Goal: Task Accomplishment & Management: Use online tool/utility

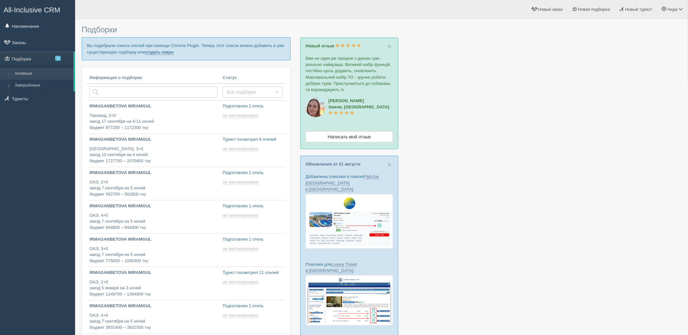
drag, startPoint x: 166, startPoint y: 51, endPoint x: 165, endPoint y: 47, distance: 4.1
click at [166, 51] on link "создать новую" at bounding box center [159, 52] width 29 height 5
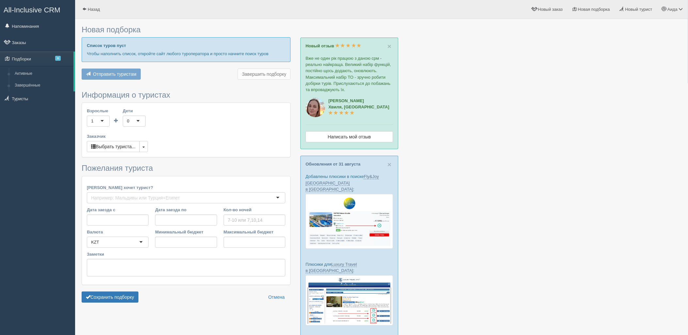
type input "6"
type input "1404800"
type input "1796000"
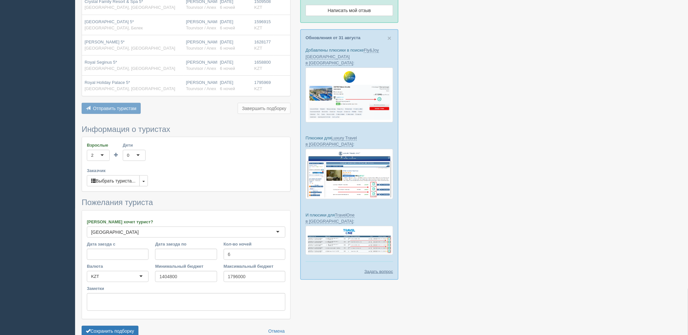
scroll to position [155, 0]
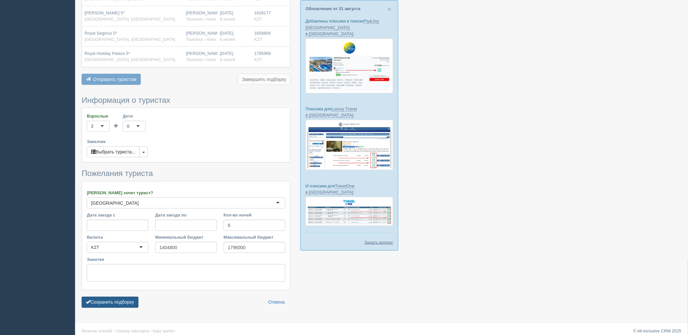
drag, startPoint x: 120, startPoint y: 296, endPoint x: 137, endPoint y: 293, distance: 17.9
click at [121, 297] on button "Сохранить подборку" at bounding box center [110, 302] width 57 height 11
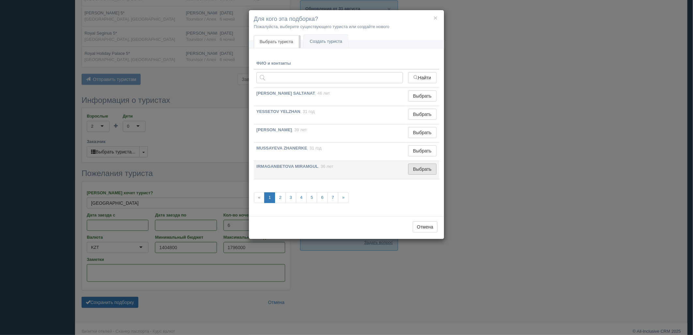
click at [419, 172] on button "Выбрать" at bounding box center [422, 169] width 28 height 11
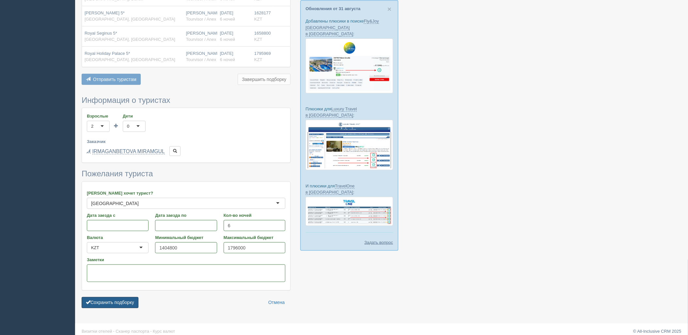
click at [120, 304] on form "Информация о туристах Взрослые 2 2 1 2 3 4 5 6 7 8 9 10 11 12 13 14 15 16 17 18…" at bounding box center [186, 203] width 209 height 215
click at [121, 300] on button "Сохранить подборку" at bounding box center [110, 302] width 57 height 11
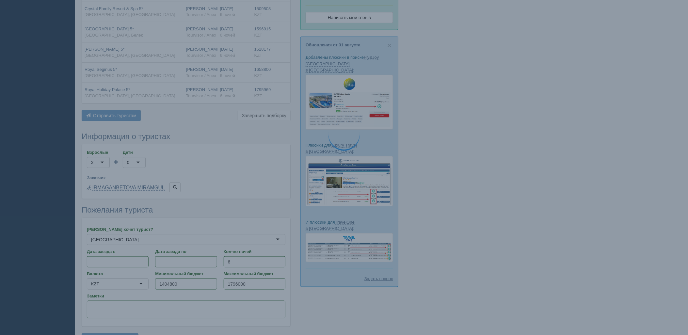
scroll to position [83, 0]
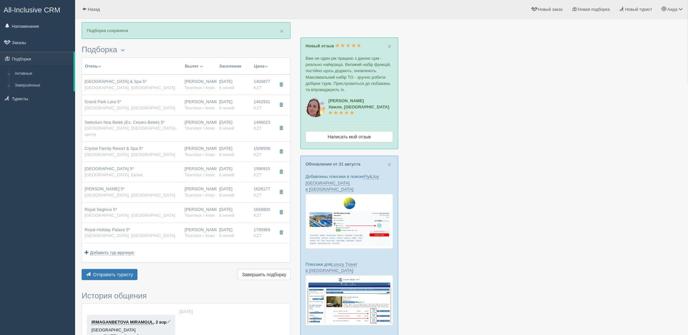
click at [113, 262] on div "Отель Разделить отели... Вылет Выезд Авиа Автобус Заселение Цена Дешёвые вначале" at bounding box center [186, 169] width 209 height 225
click at [115, 272] on span "Отправить туристу" at bounding box center [113, 274] width 40 height 5
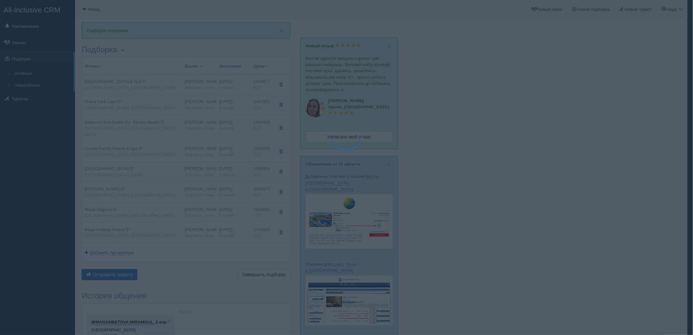
type textarea "🌞 Добрый день! Предлагаем Вам рассмотреть следующие варианты: 🌎 Турция, Богазке…"
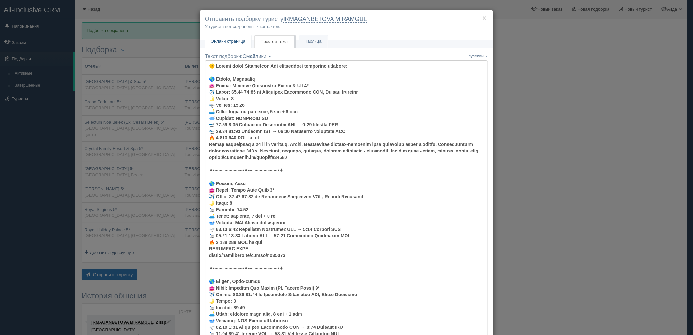
click at [226, 44] on link "Онлайн страница Онлайн" at bounding box center [228, 41] width 46 height 13
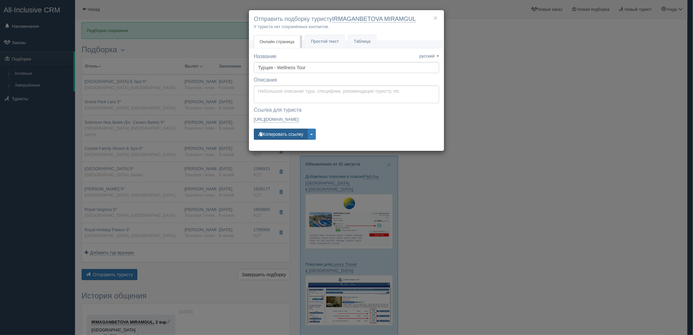
click at [282, 131] on button "Копировать ссылку" at bounding box center [281, 134] width 54 height 11
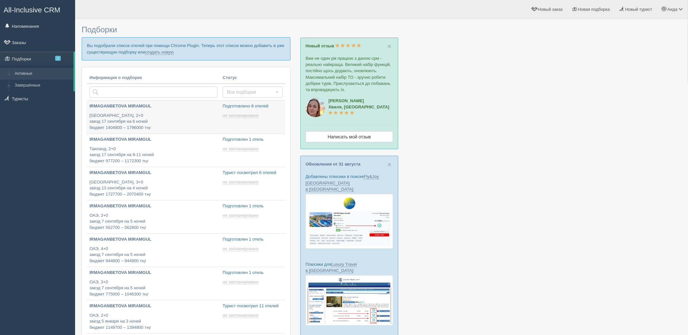
type input "2025-09-03 15:30"
click at [166, 54] on link "создать новую" at bounding box center [159, 52] width 29 height 5
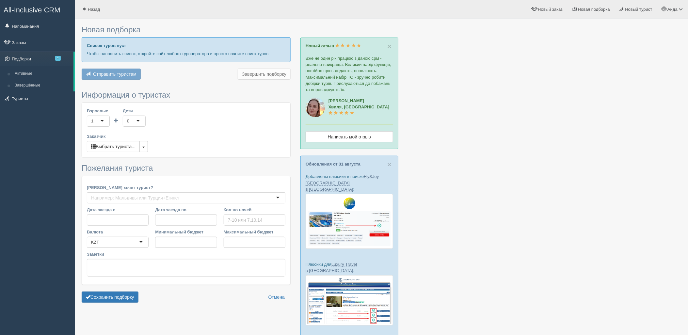
type input "9"
type input "1114400"
type input "1114500"
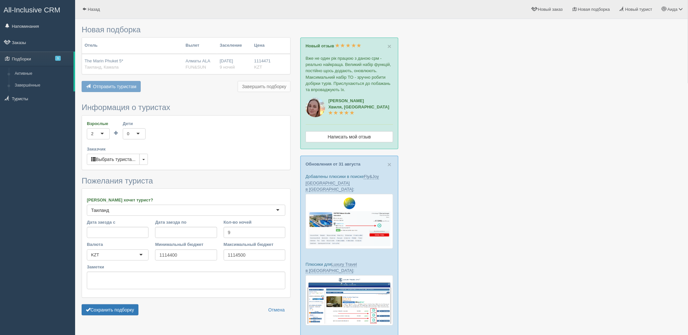
click at [134, 317] on form "Информация о туристах Взрослые 2 2 1 2 3 4 5 6 7 8 9 10 11 12 13 14 15 16 17 18…" at bounding box center [186, 210] width 209 height 215
click at [134, 313] on button "Сохранить подборку" at bounding box center [110, 309] width 57 height 11
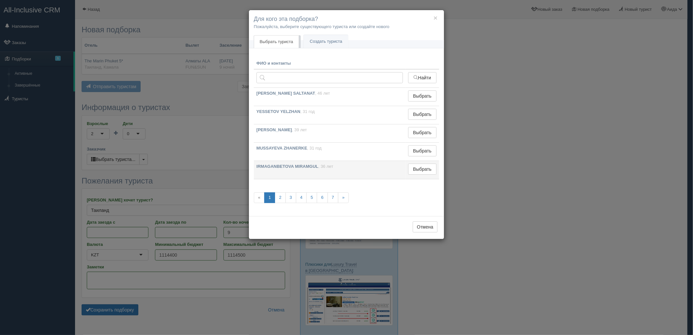
click at [413, 175] on td "Выбрать Выбран" at bounding box center [423, 170] width 34 height 18
click at [415, 172] on button "Выбрать" at bounding box center [422, 169] width 28 height 11
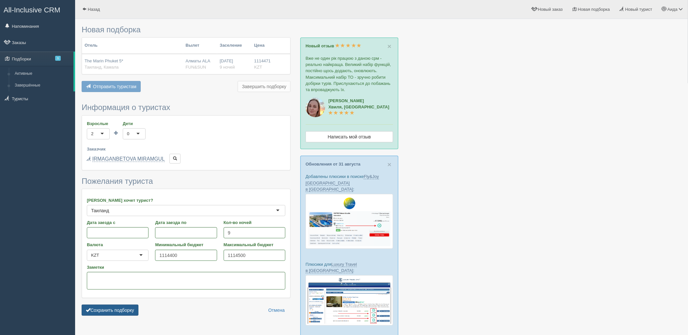
click at [118, 309] on button "Сохранить подборку" at bounding box center [110, 310] width 57 height 11
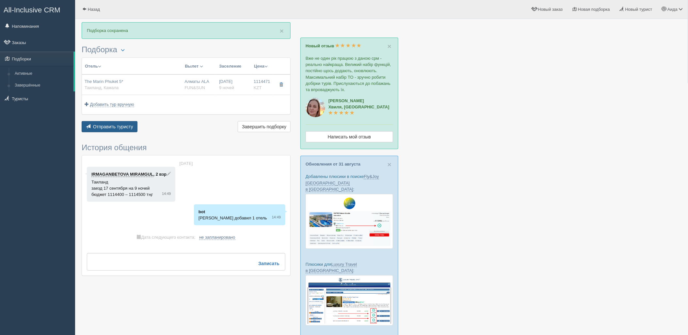
click at [116, 127] on span "Отправить туристу" at bounding box center [113, 126] width 40 height 5
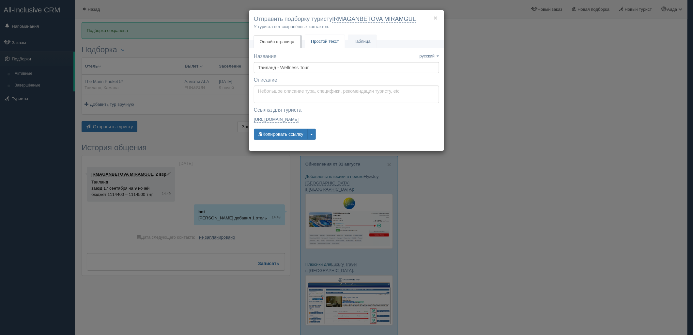
click at [331, 42] on span "Простой текст" at bounding box center [325, 41] width 28 height 5
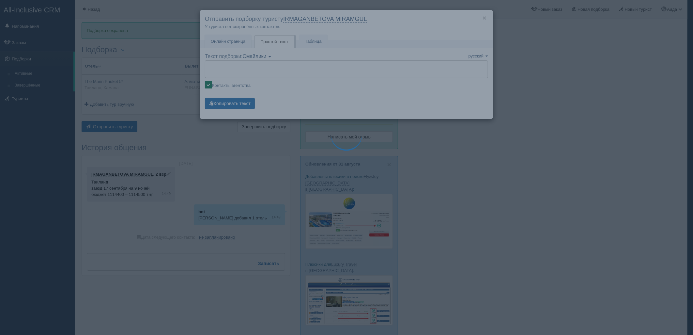
type textarea "🌞 Добрый день! Предлагаем Вам рассмотреть следующие варианты: 🌎 Таиланд, Камала…"
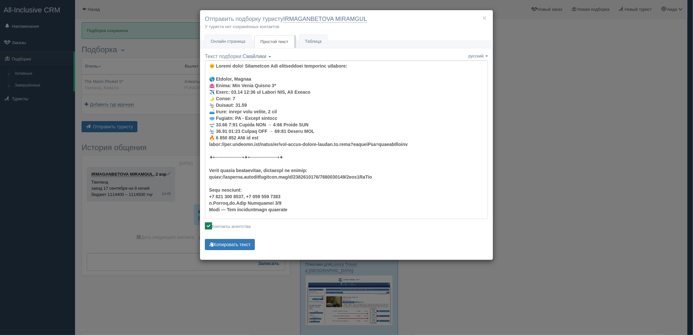
click at [247, 251] on p "Копировать текст Текст скопирован Пожалуйста, нажмите Ctrl+C" at bounding box center [346, 245] width 283 height 13
click at [249, 247] on button "Копировать текст" at bounding box center [230, 244] width 50 height 11
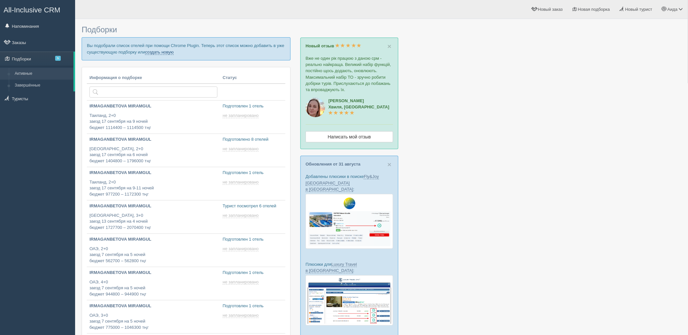
click at [161, 52] on link "создать новую" at bounding box center [159, 52] width 29 height 5
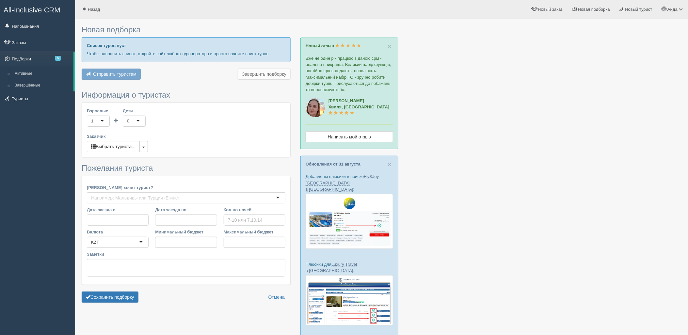
type input "9"
type input "875100"
type input "957000"
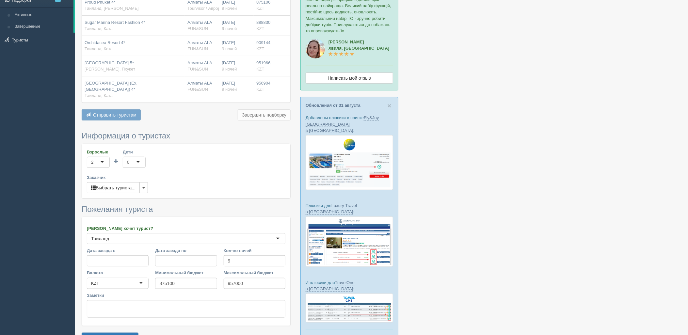
scroll to position [95, 0]
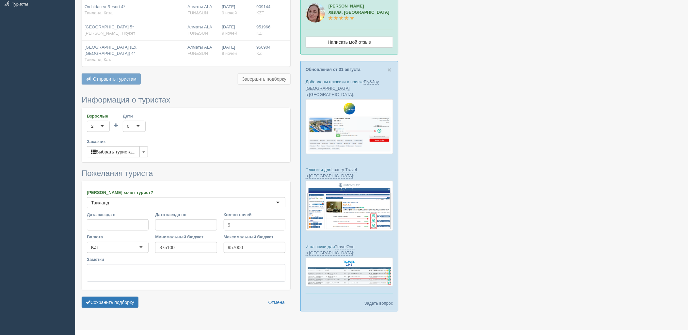
click at [114, 279] on div "Заметки" at bounding box center [186, 270] width 205 height 29
click at [127, 297] on button "Сохранить подборку" at bounding box center [110, 302] width 57 height 11
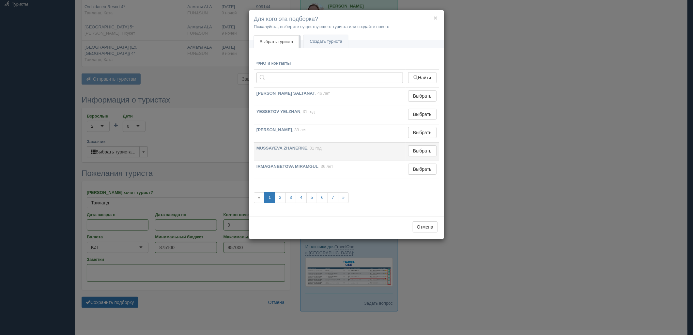
click at [418, 160] on td "Выбрать Выбран" at bounding box center [423, 152] width 34 height 18
click at [418, 165] on button "Выбрать" at bounding box center [422, 169] width 28 height 11
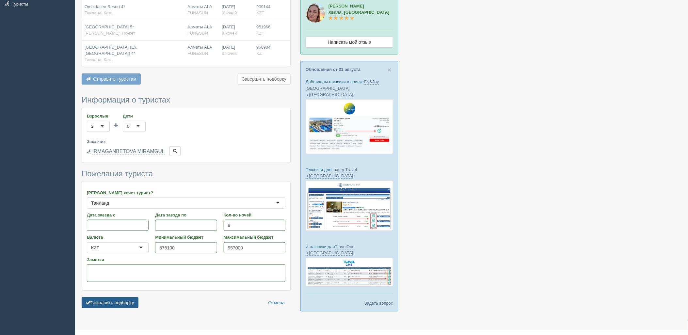
click at [131, 297] on button "Сохранить подборку" at bounding box center [110, 302] width 57 height 11
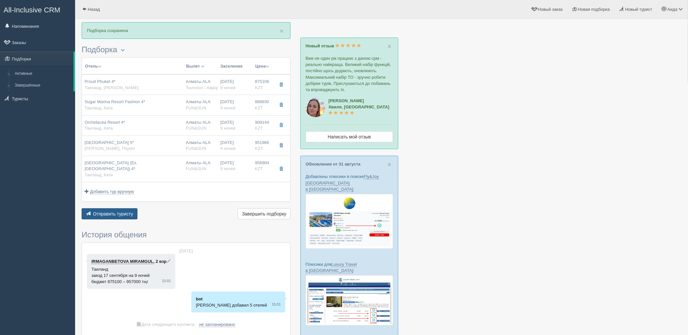
click at [115, 211] on span "Отправить туристу" at bounding box center [113, 213] width 40 height 5
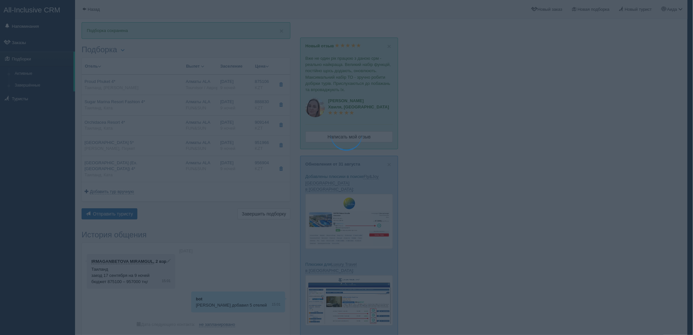
type textarea "🌞 Loremi dolo! Sitametcon Adi elitseddoei temporinc utlabore: 🌎 Etdolor, Mag Al…"
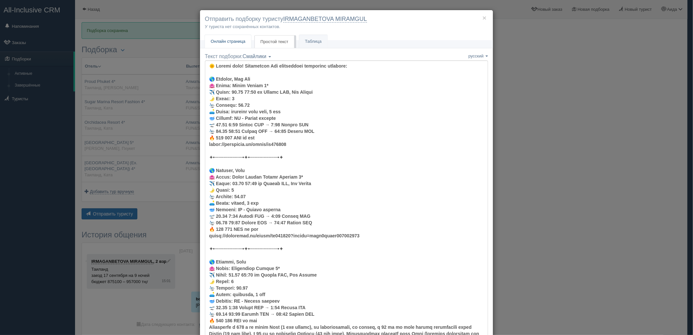
click at [240, 43] on span "Онлайн страница" at bounding box center [228, 41] width 35 height 5
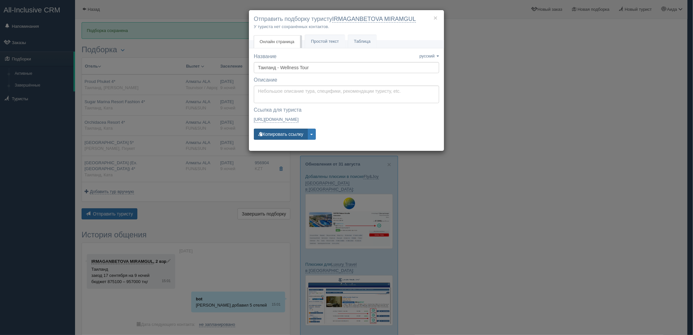
click at [278, 134] on button "Копировать ссылку" at bounding box center [281, 134] width 54 height 11
